Goal: Use online tool/utility

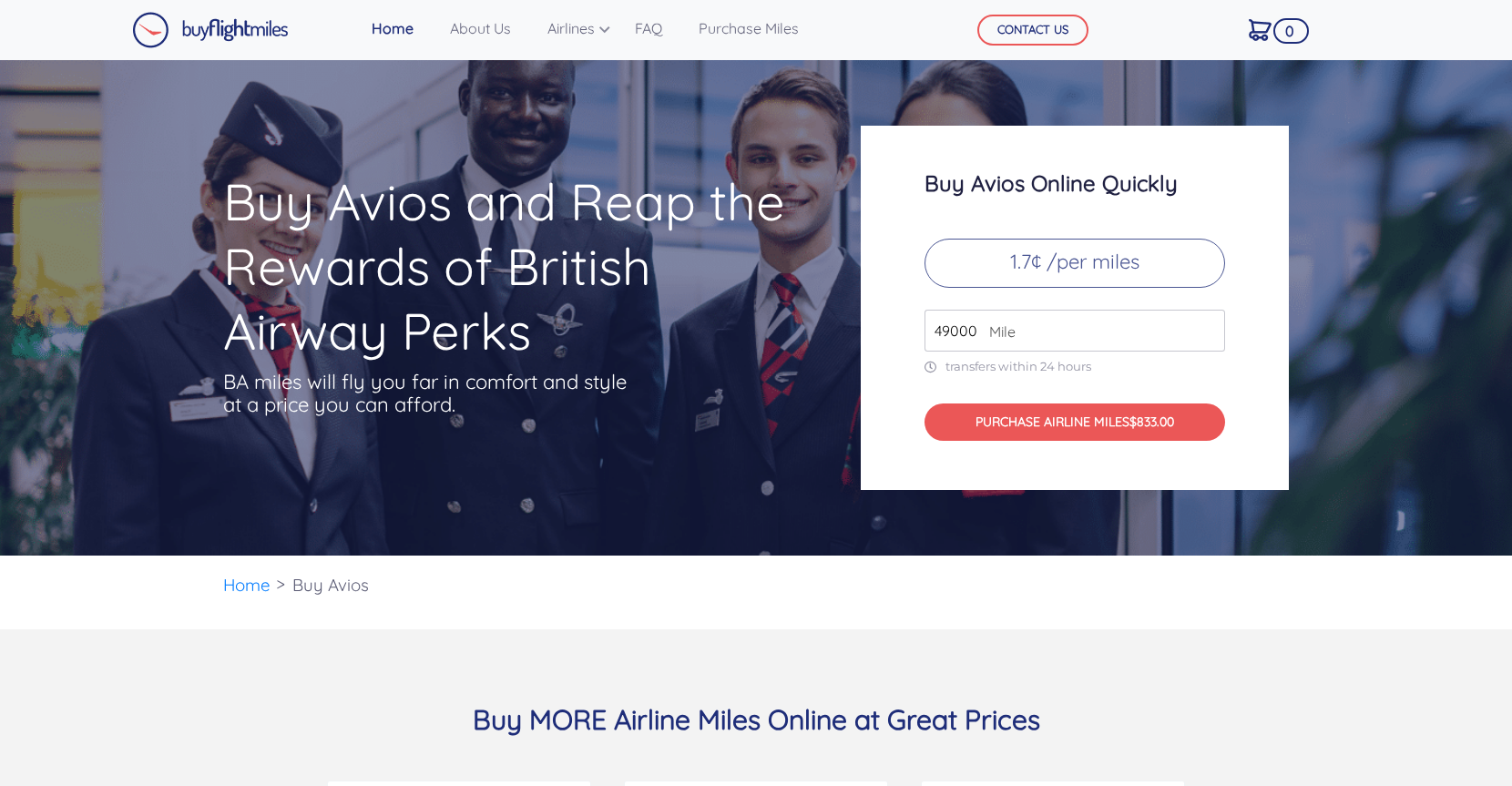
click at [1105, 259] on p "1.7¢ /per miles" at bounding box center [1074, 263] width 300 height 49
click at [1207, 338] on input "49000" at bounding box center [1074, 330] width 300 height 42
click at [1208, 335] on input "49000" at bounding box center [1074, 330] width 300 height 42
click at [1208, 326] on input "50000" at bounding box center [1074, 330] width 300 height 42
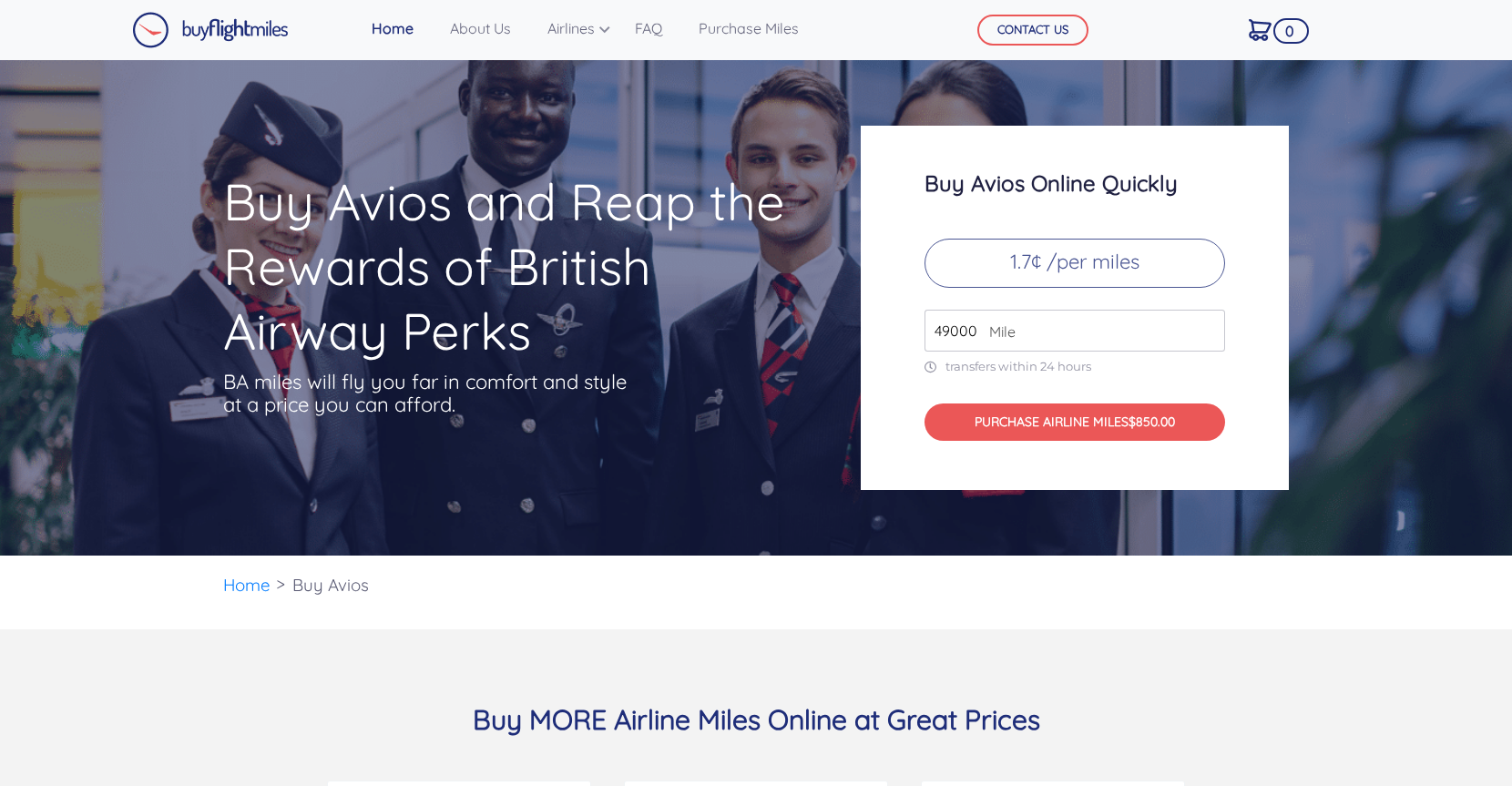
click at [1208, 335] on input "49000" at bounding box center [1074, 330] width 300 height 42
click at [1208, 326] on input "50000" at bounding box center [1074, 330] width 300 height 42
type input "49000"
click at [1208, 338] on input "49000" at bounding box center [1074, 330] width 300 height 42
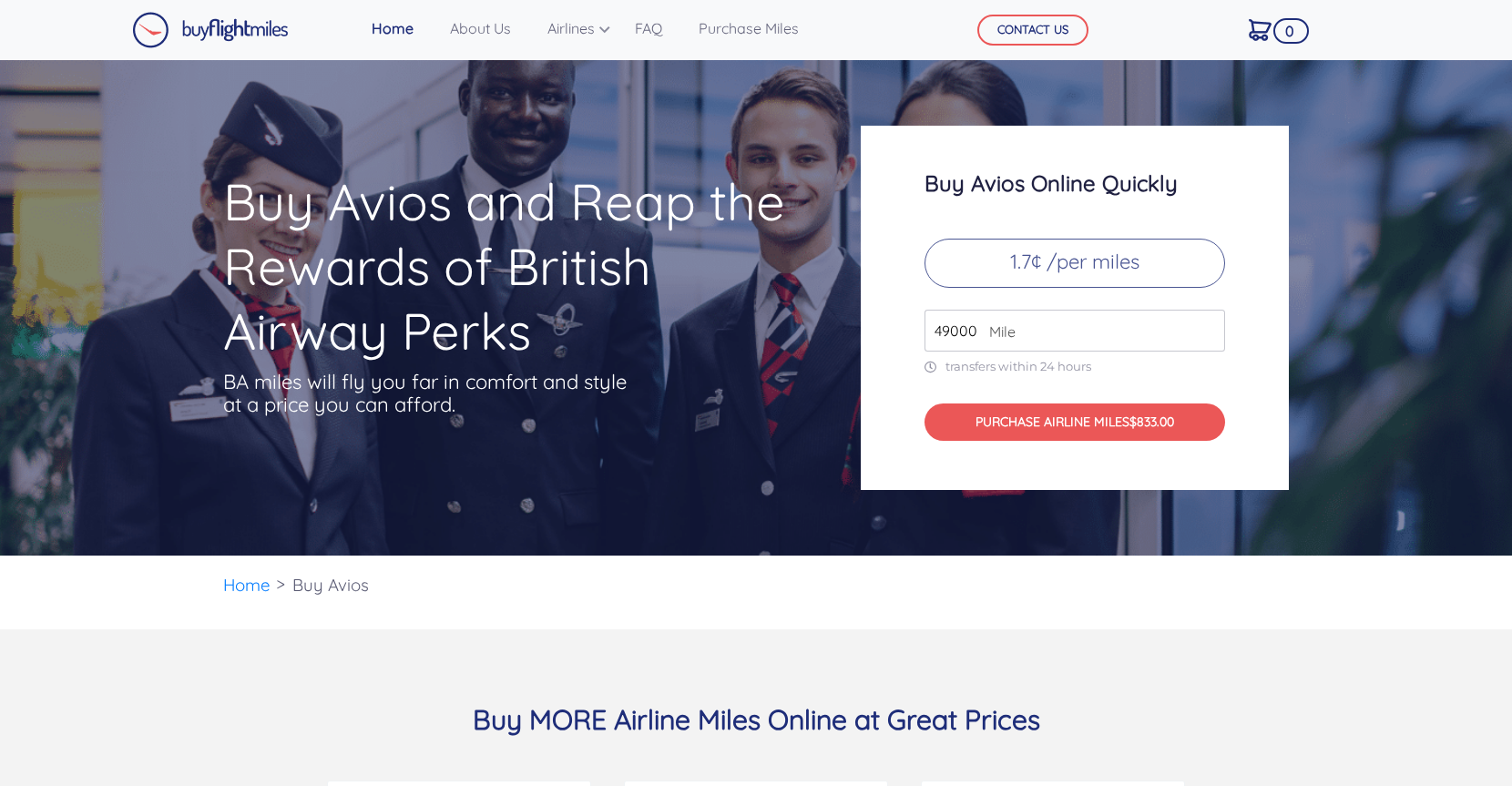
click at [1208, 338] on input "49000" at bounding box center [1074, 330] width 300 height 42
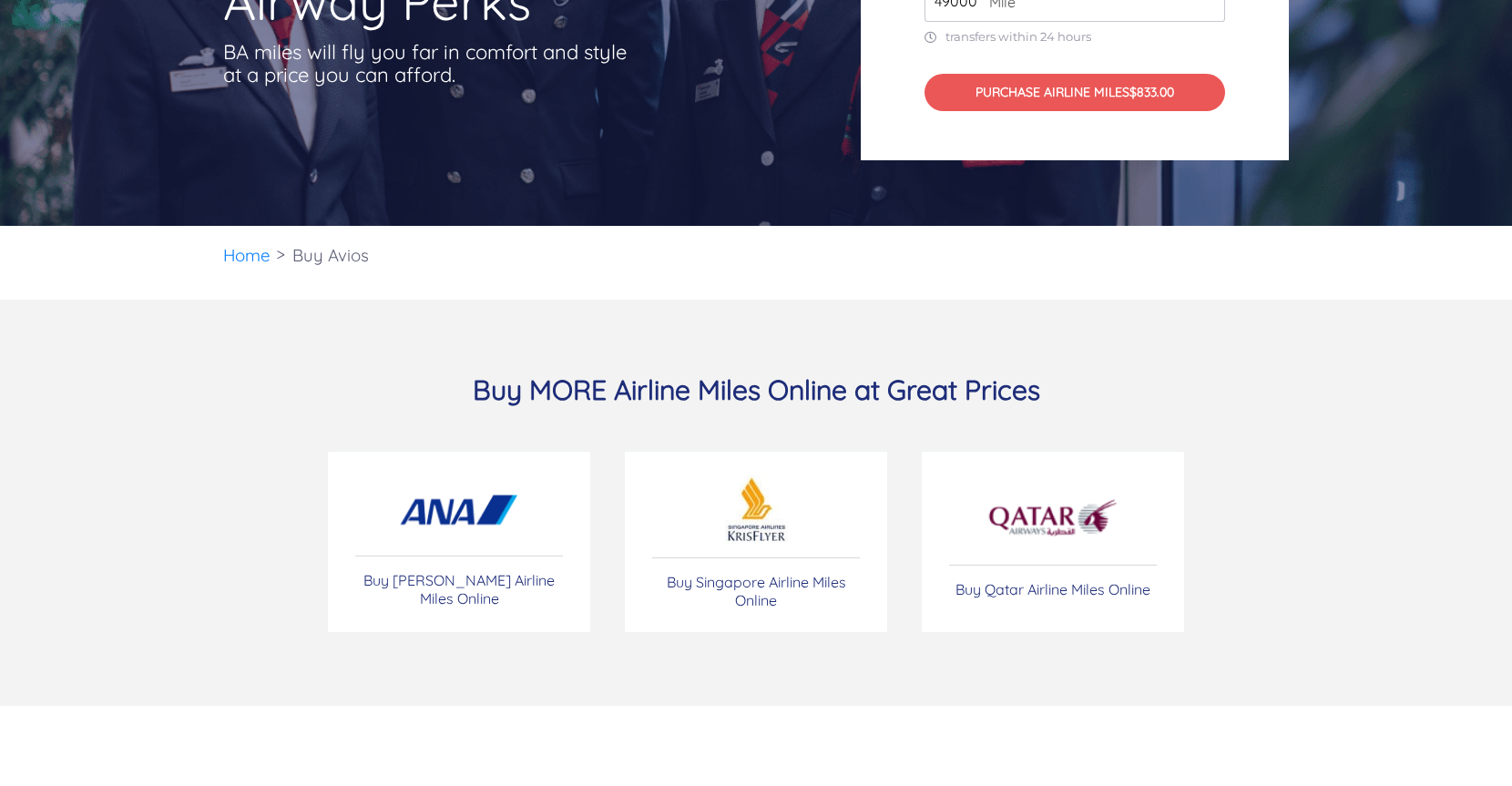
scroll to position [413, 0]
